Goal: Transaction & Acquisition: Download file/media

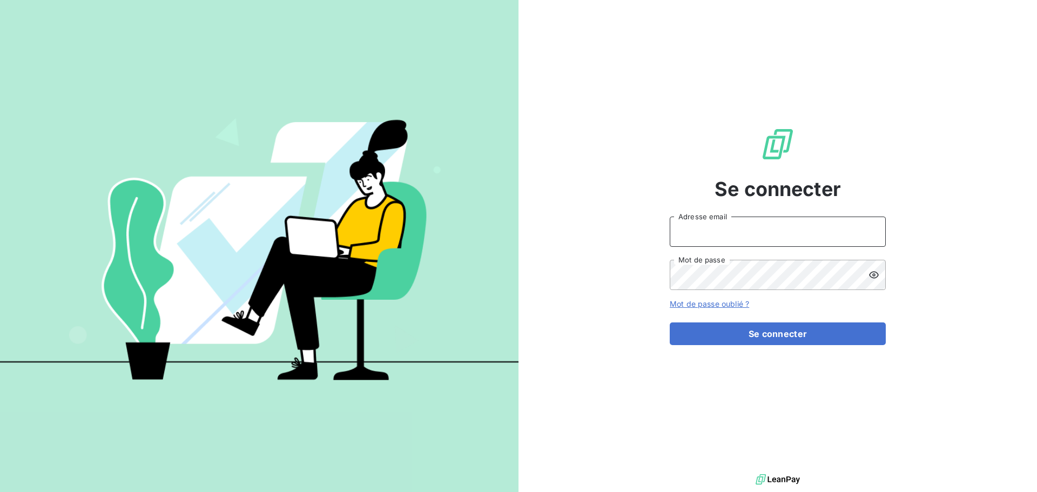
type input "[EMAIL_ADDRESS][DOMAIN_NAME]"
click at [754, 238] on input "[EMAIL_ADDRESS][DOMAIN_NAME]" at bounding box center [778, 232] width 216 height 30
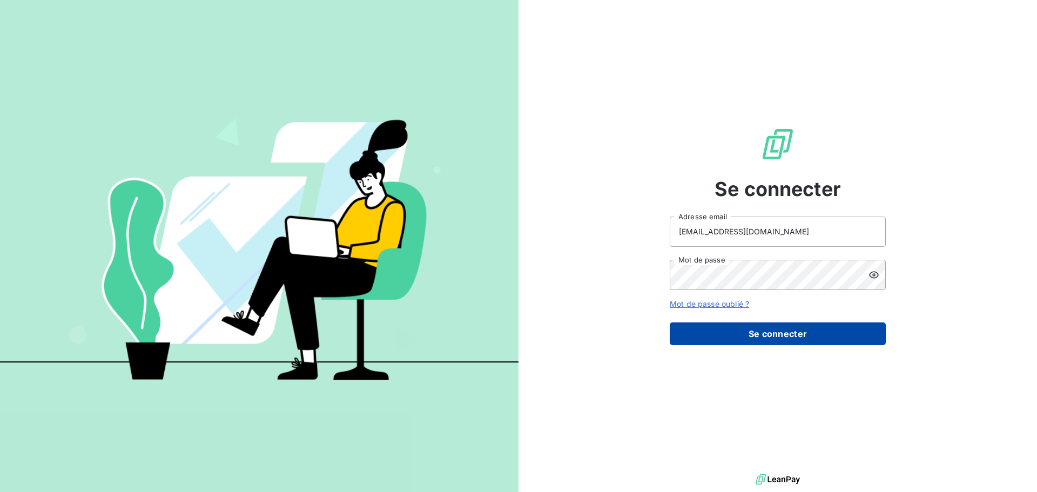
click at [733, 335] on button "Se connecter" at bounding box center [778, 333] width 216 height 23
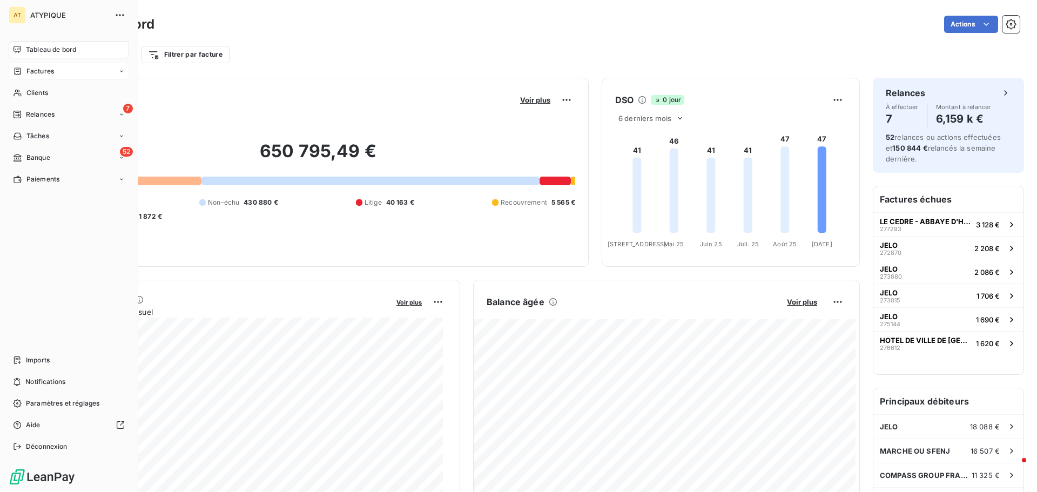
click at [49, 73] on span "Factures" at bounding box center [40, 71] width 28 height 10
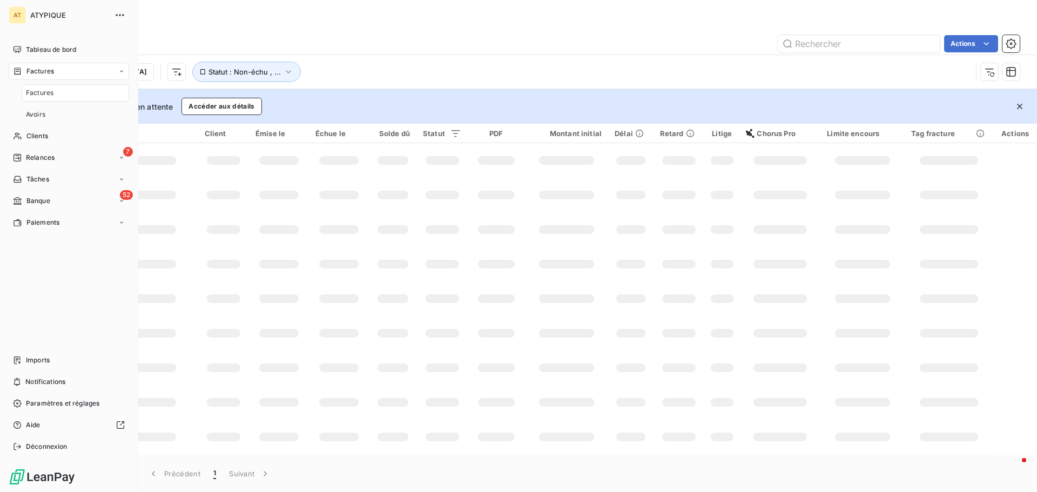
click at [54, 101] on div "Factures" at bounding box center [75, 92] width 107 height 17
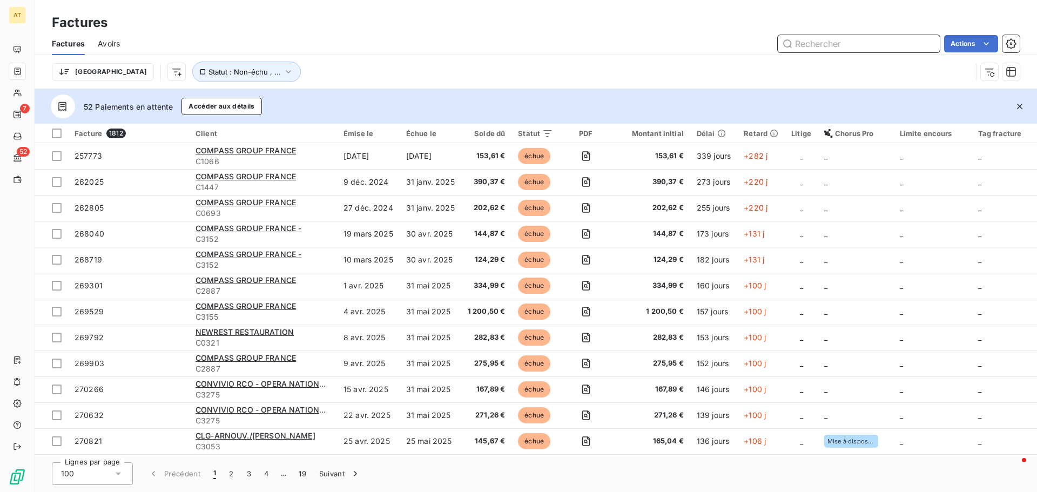
click at [883, 50] on input "text" at bounding box center [859, 43] width 162 height 17
click at [853, 47] on input "courbevoie" at bounding box center [859, 43] width 162 height 17
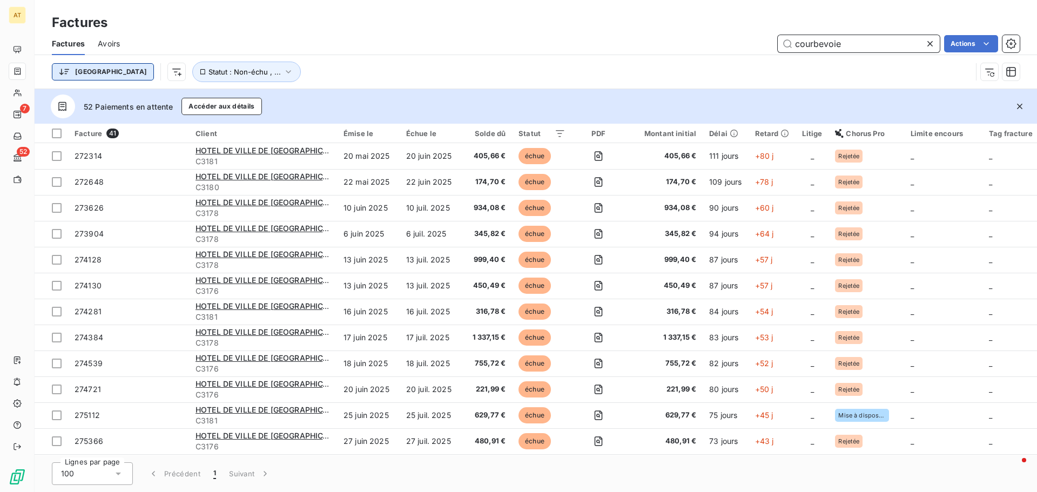
type input "courbevoie"
click at [84, 76] on html "AT 7 52 Factures Factures Avoirs courbevoie Actions Trier Statut : Non-échu , .…" at bounding box center [518, 246] width 1037 height 492
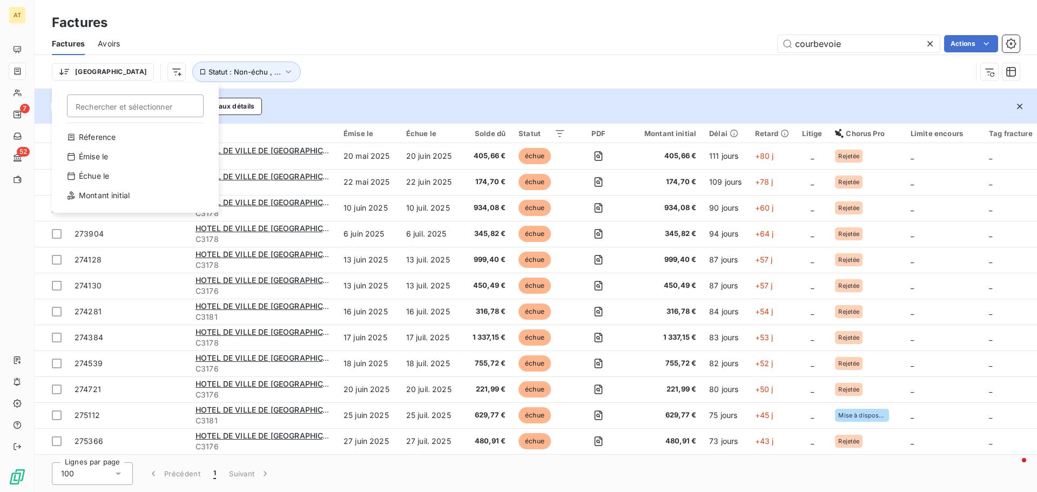
click at [397, 65] on html "AT 7 52 Factures Factures Avoirs courbevoie Actions Trier Rechercher et sélecti…" at bounding box center [518, 246] width 1037 height 492
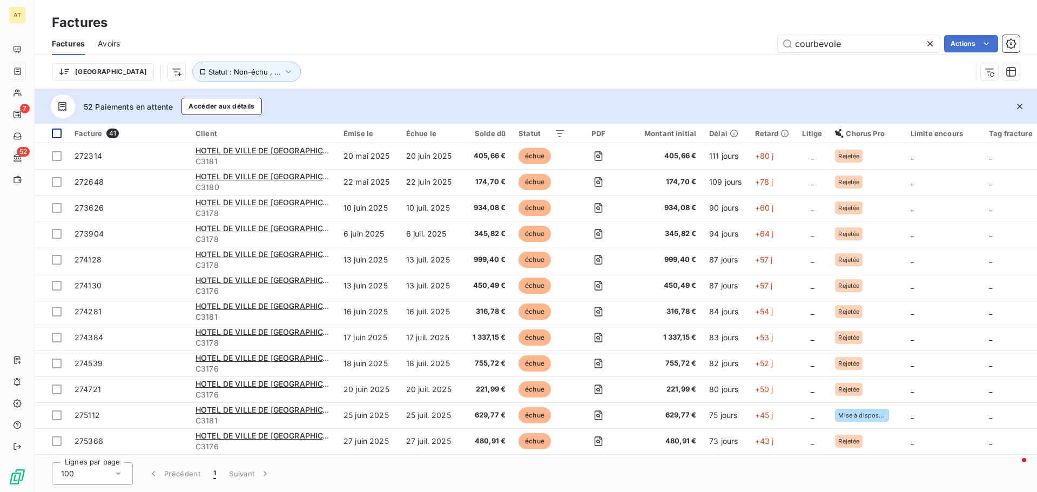
click at [54, 134] on div at bounding box center [57, 134] width 10 height 10
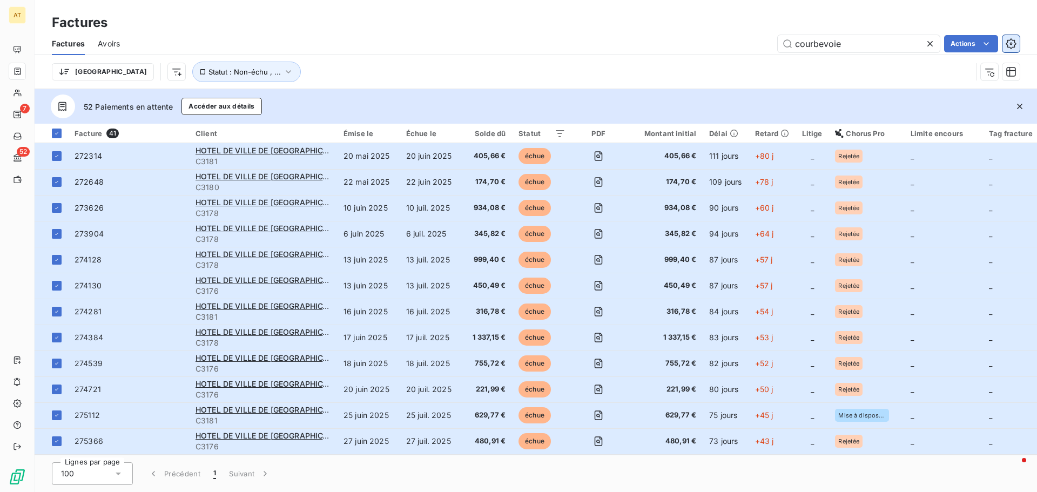
click at [1013, 48] on icon "button" at bounding box center [1011, 43] width 11 height 11
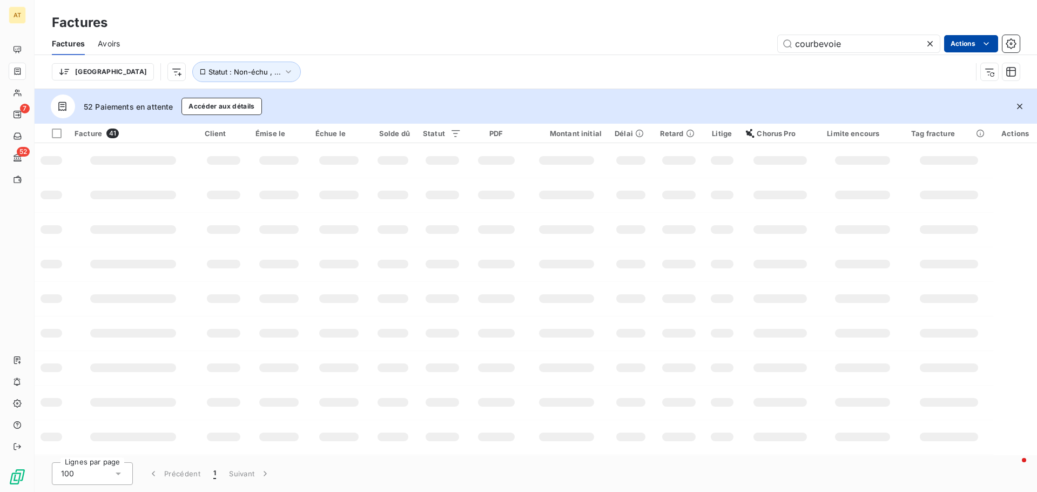
click at [992, 44] on html "AT 7 52 Factures Factures Avoirs courbevoie Actions Trier Statut : Non-échu , .…" at bounding box center [518, 246] width 1037 height 492
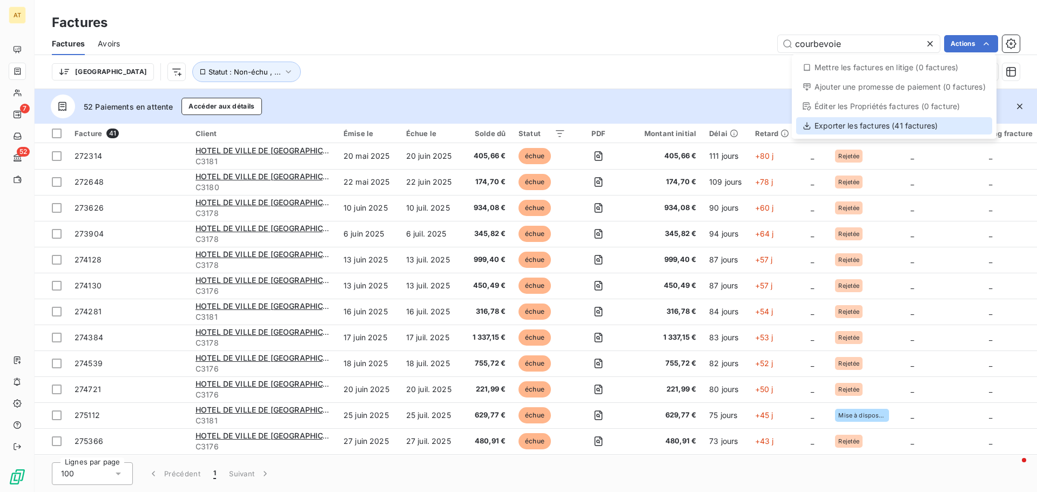
click at [878, 126] on div "Exporter les factures (41 factures)" at bounding box center [894, 125] width 196 height 17
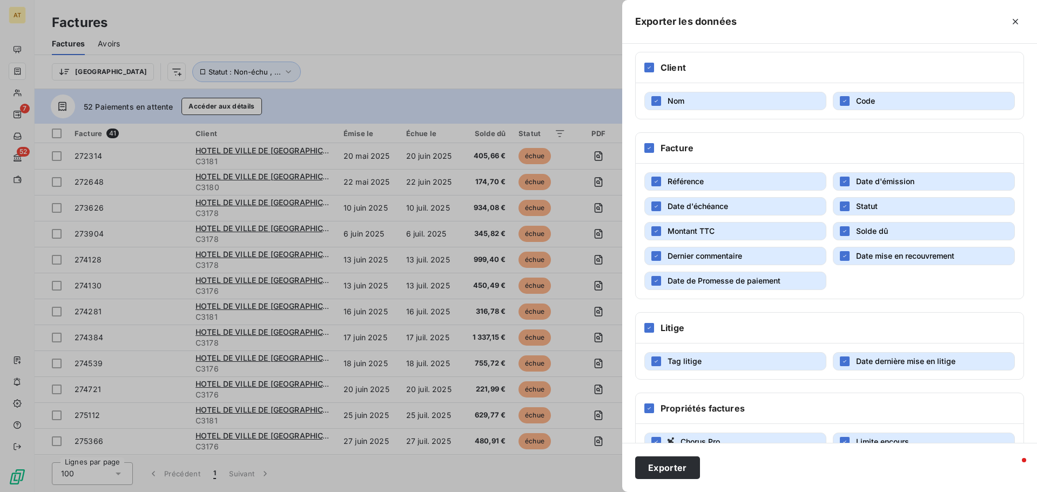
scroll to position [127, 0]
click at [672, 475] on button "Exporter" at bounding box center [667, 467] width 65 height 23
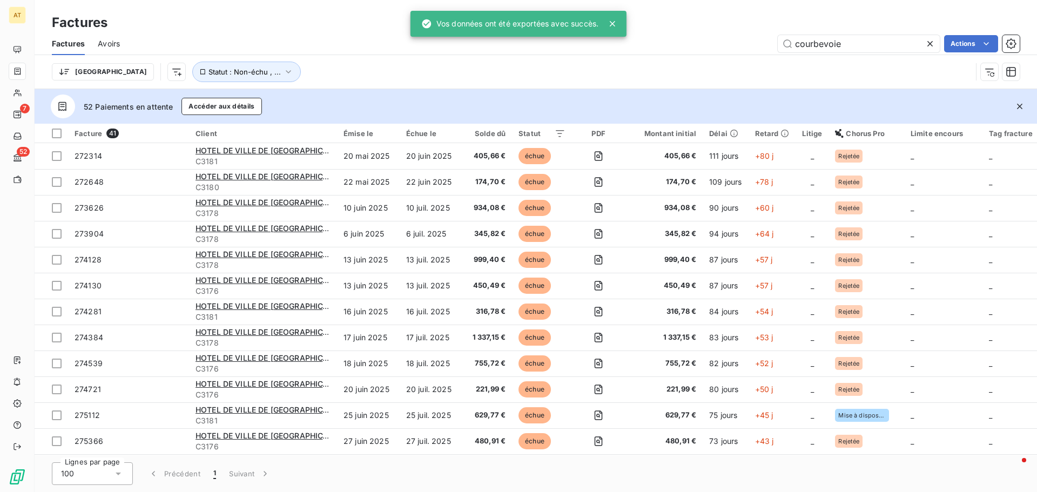
drag, startPoint x: 55, startPoint y: 130, endPoint x: 1023, endPoint y: 33, distance: 973.1
click at [55, 130] on div at bounding box center [57, 134] width 10 height 10
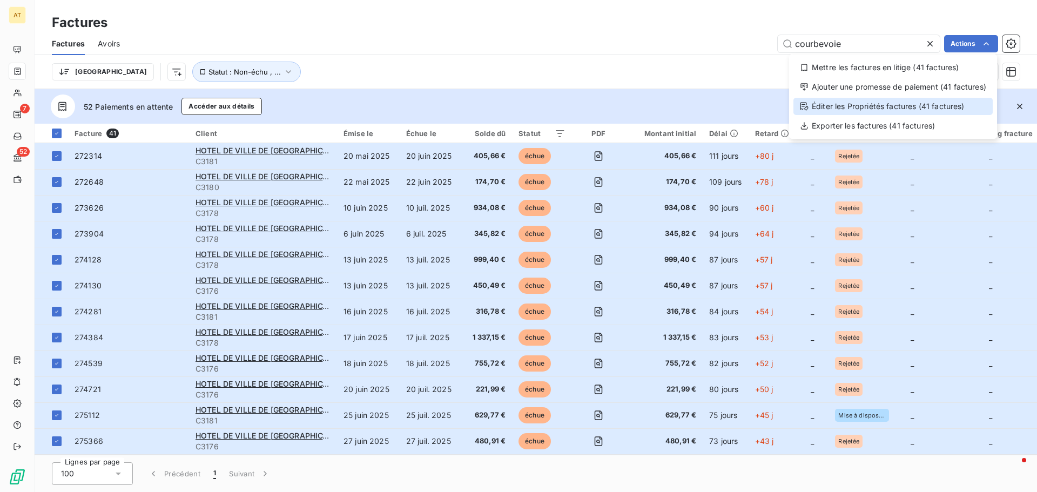
click at [856, 112] on div "Éditer les Propriétés factures (41 factures)" at bounding box center [892, 106] width 199 height 17
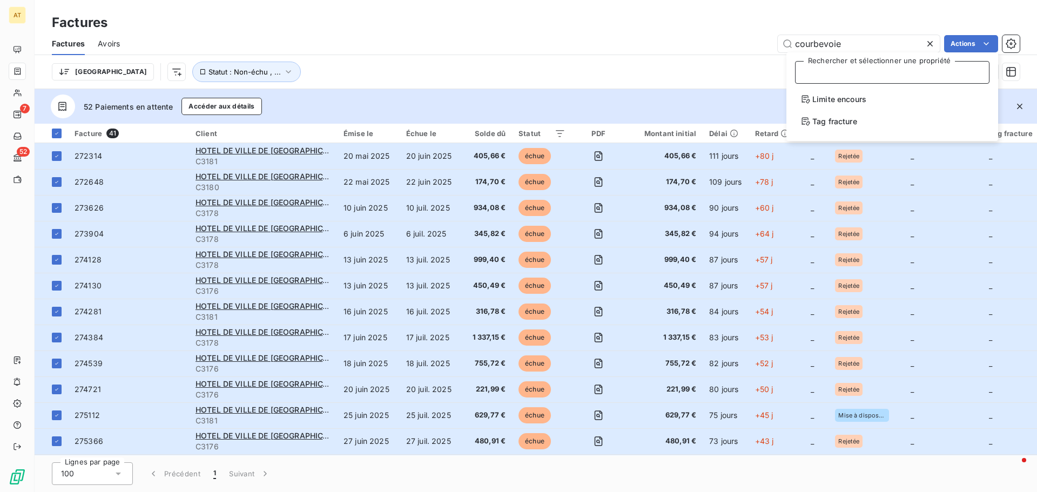
click at [918, 67] on div at bounding box center [892, 72] width 194 height 23
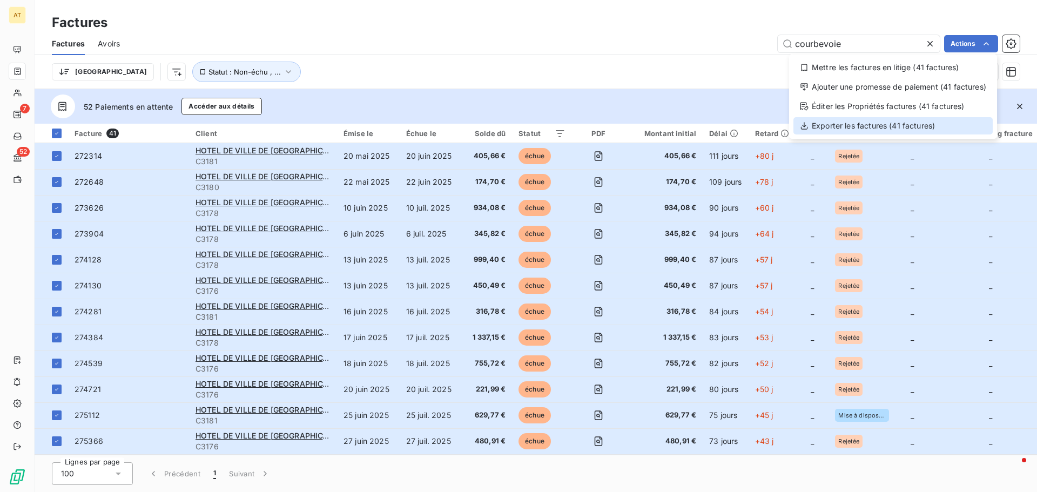
click at [863, 128] on div "Exporter les factures (41 factures)" at bounding box center [892, 125] width 199 height 17
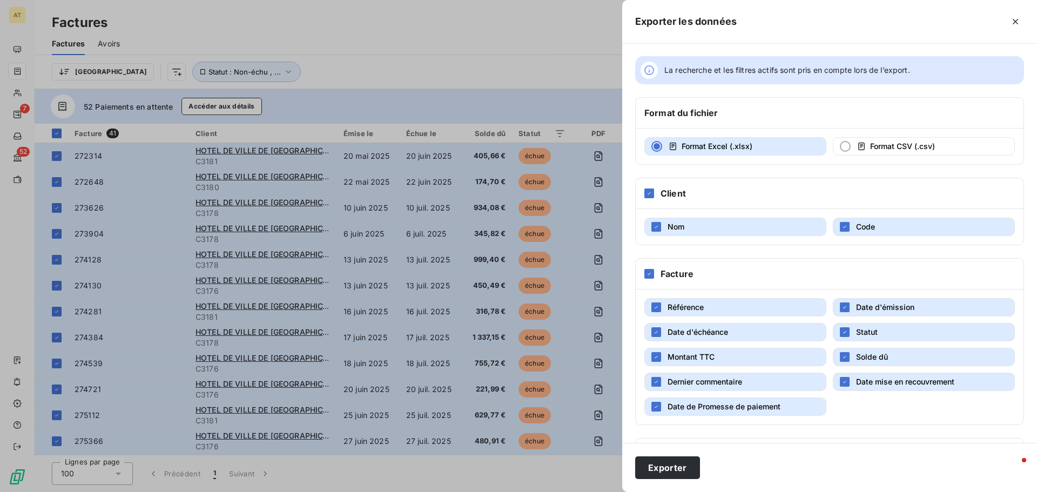
scroll to position [0, 0]
click at [505, 73] on div at bounding box center [518, 246] width 1037 height 492
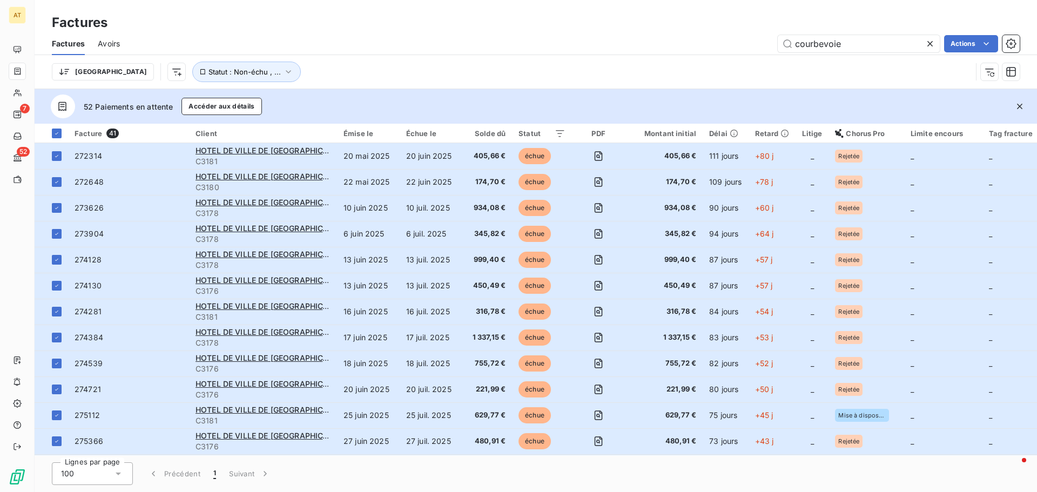
click at [104, 49] on span "Avoirs" at bounding box center [109, 43] width 22 height 11
